Goal: Information Seeking & Learning: Learn about a topic

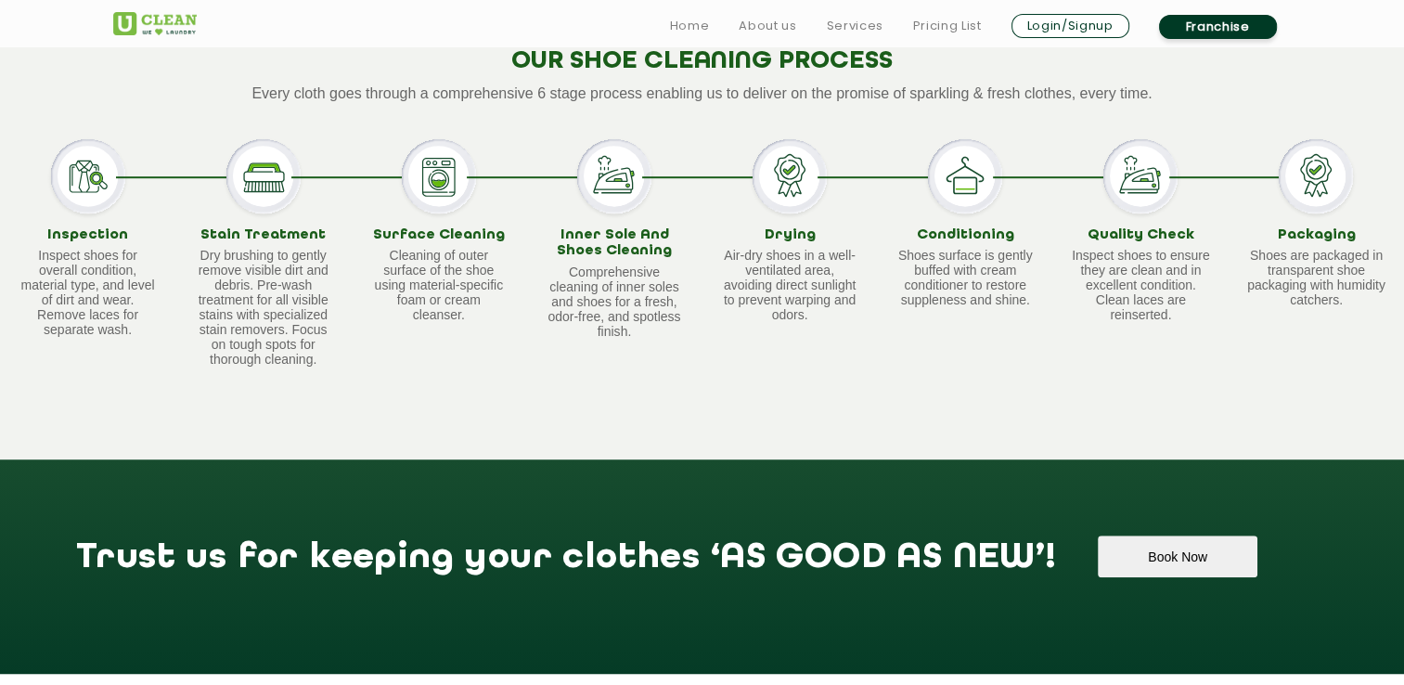
scroll to position [1244, 0]
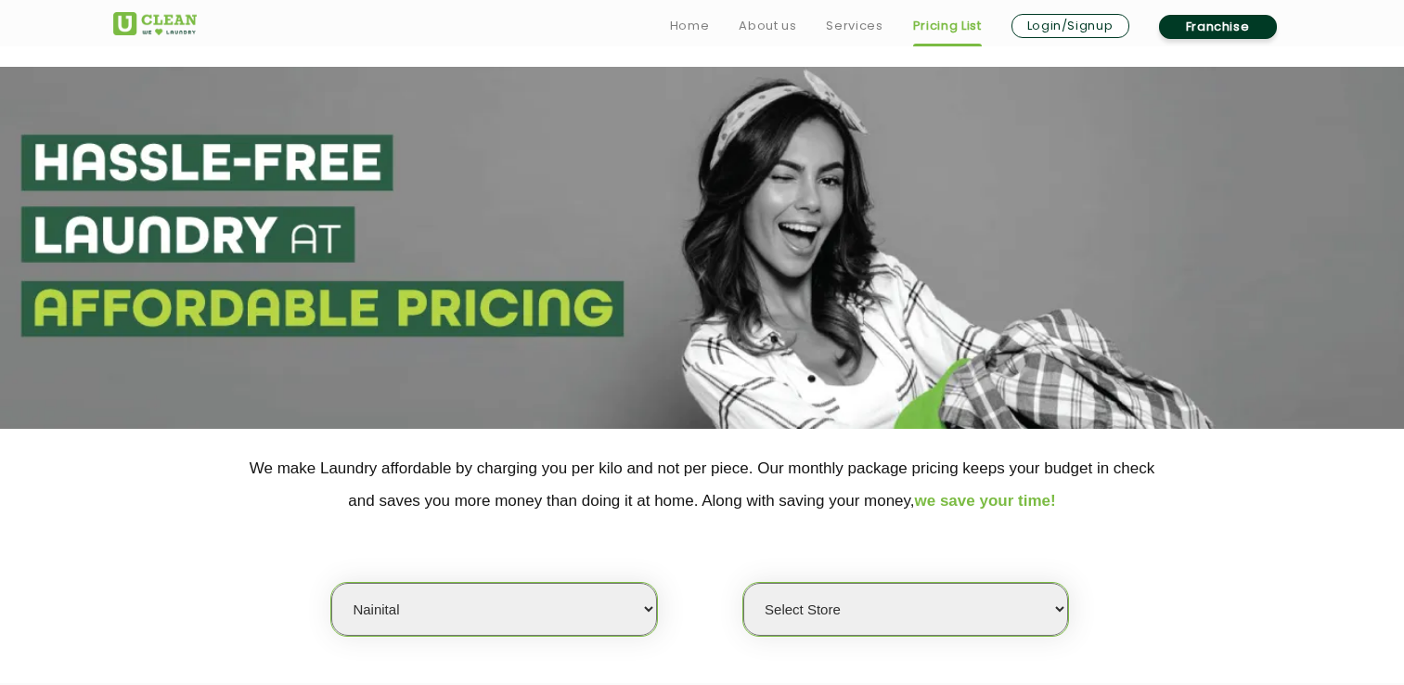
select select "77"
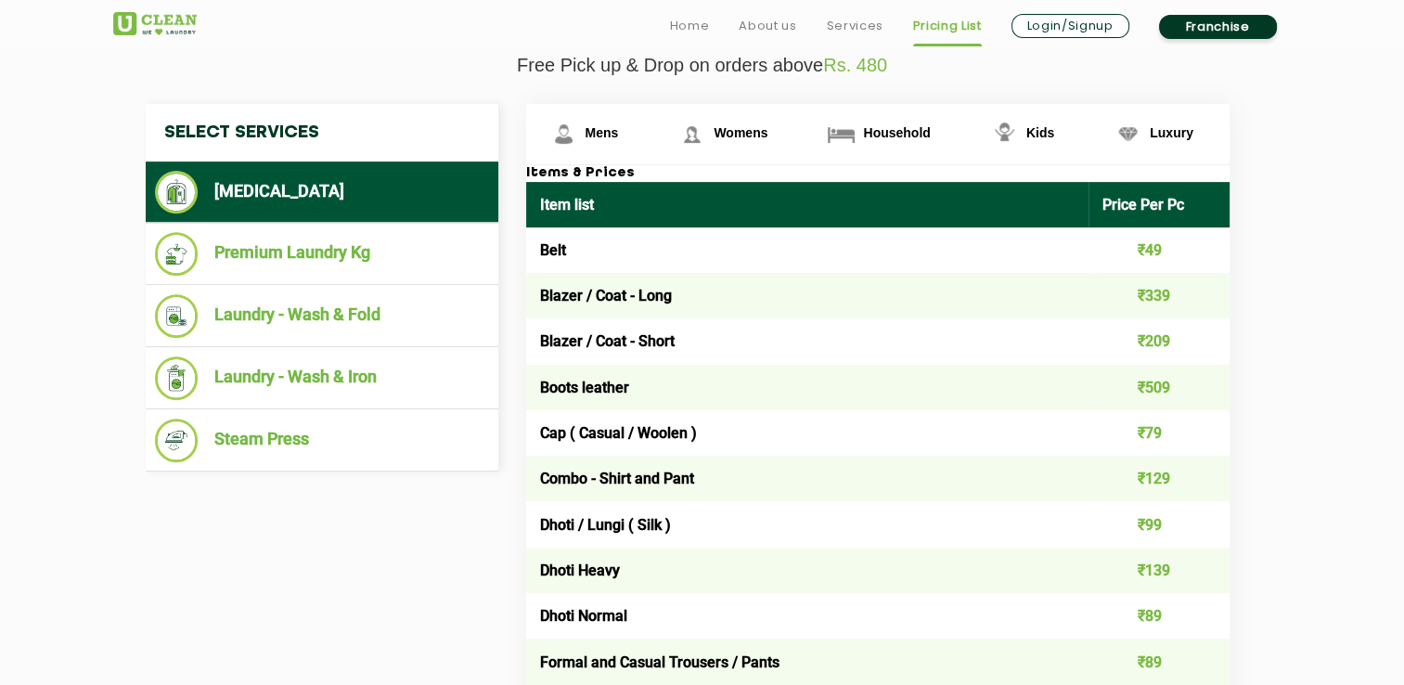
scroll to position [701, 0]
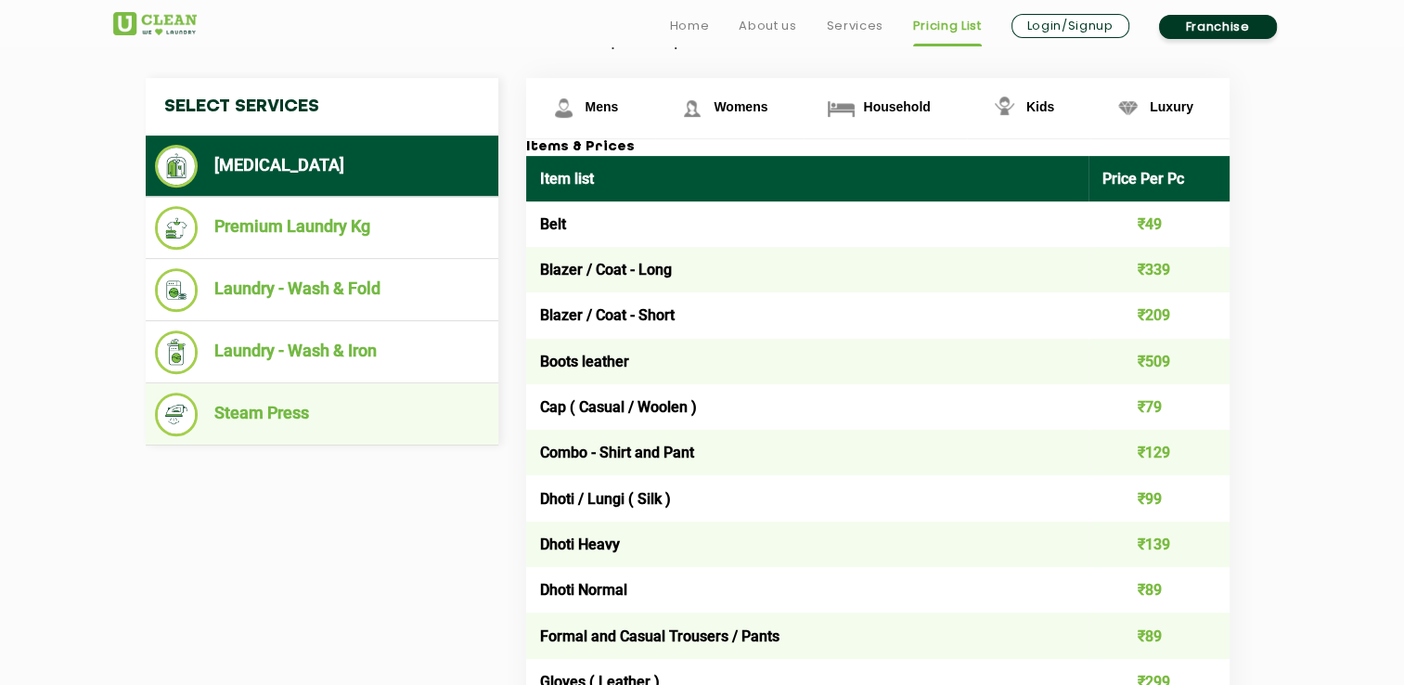
click at [297, 409] on li "Steam Press" at bounding box center [322, 415] width 334 height 44
